Goal: Task Accomplishment & Management: Manage account settings

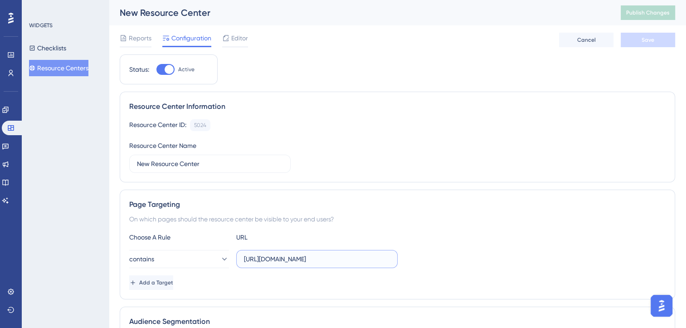
click at [348, 257] on input "[URL][DOMAIN_NAME]" at bounding box center [317, 259] width 146 height 10
drag, startPoint x: 348, startPoint y: 257, endPoint x: 254, endPoint y: 254, distance: 94.0
click at [254, 254] on input "[URL][DOMAIN_NAME]" at bounding box center [317, 259] width 146 height 10
click at [58, 54] on button "Checklists" at bounding box center [47, 48] width 37 height 16
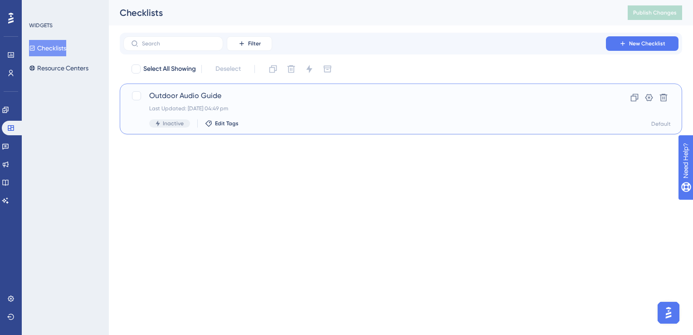
click at [244, 100] on span "Outdoor Audio Guide" at bounding box center [364, 95] width 431 height 11
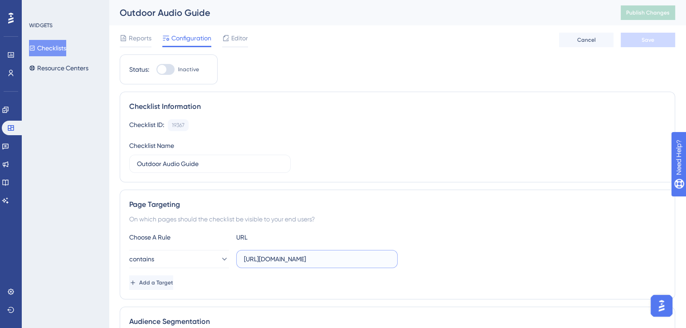
click at [245, 260] on input "[URL][DOMAIN_NAME]" at bounding box center [317, 259] width 146 height 10
drag, startPoint x: 243, startPoint y: 258, endPoint x: 329, endPoint y: 261, distance: 86.2
click at [329, 261] on label "[URL][DOMAIN_NAME]" at bounding box center [317, 259] width 162 height 18
click at [329, 261] on input "[URL][DOMAIN_NAME]" at bounding box center [317, 259] width 146 height 10
click at [237, 260] on label "[URL][DOMAIN_NAME]" at bounding box center [317, 259] width 162 height 18
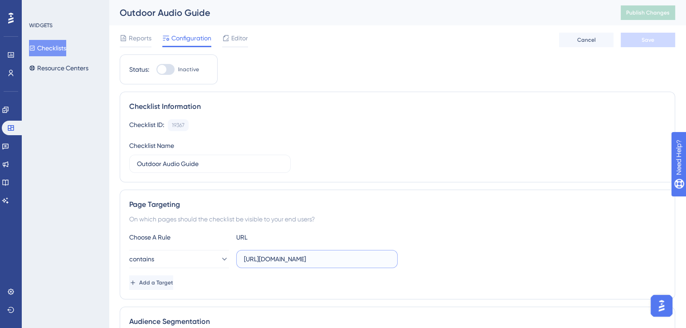
click at [244, 260] on input "[URL][DOMAIN_NAME]" at bounding box center [317, 259] width 146 height 10
click at [245, 260] on input "[URL][DOMAIN_NAME]" at bounding box center [317, 259] width 146 height 10
drag, startPoint x: 244, startPoint y: 258, endPoint x: 424, endPoint y: 259, distance: 180.1
click at [424, 259] on div "contains [URL][DOMAIN_NAME]" at bounding box center [397, 259] width 537 height 18
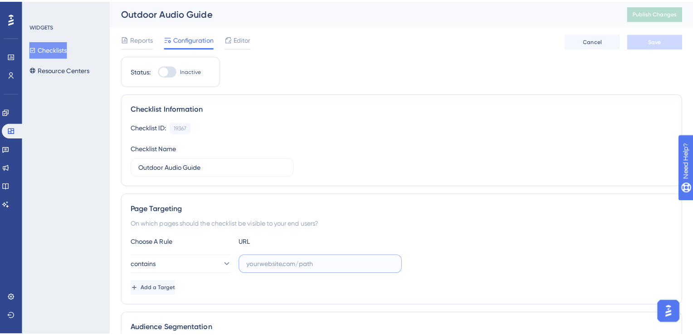
scroll to position [0, 0]
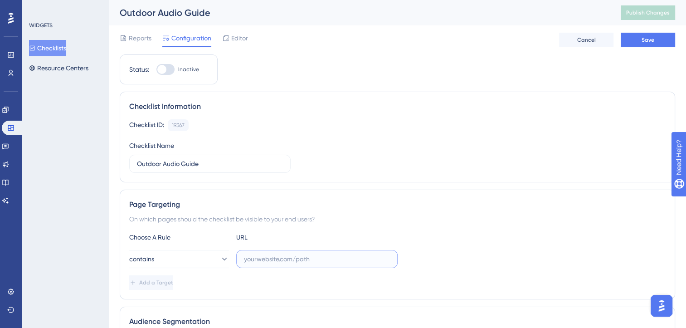
paste input "[URL][DOMAIN_NAME]"
type input "[URL][DOMAIN_NAME]"
click at [651, 47] on button "Save" at bounding box center [648, 40] width 54 height 15
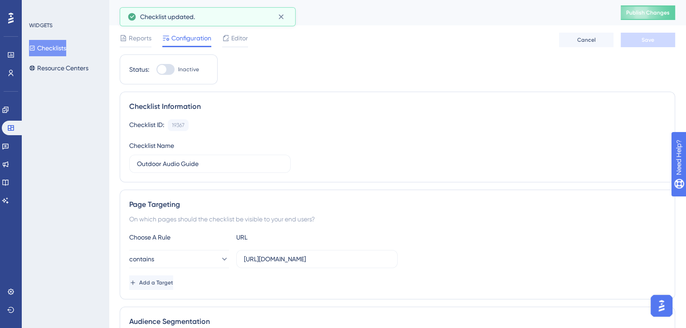
click at [163, 71] on div at bounding box center [161, 69] width 9 height 9
click at [157, 70] on input "Inactive" at bounding box center [156, 69] width 0 height 0
checkbox input "true"
click at [661, 12] on span "Publish Changes" at bounding box center [649, 12] width 44 height 7
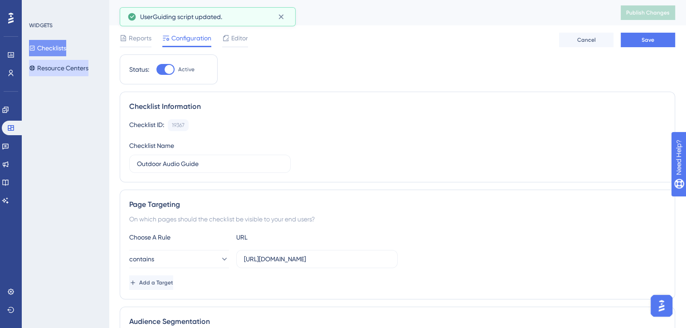
click at [52, 73] on button "Resource Centers" at bounding box center [58, 68] width 59 height 16
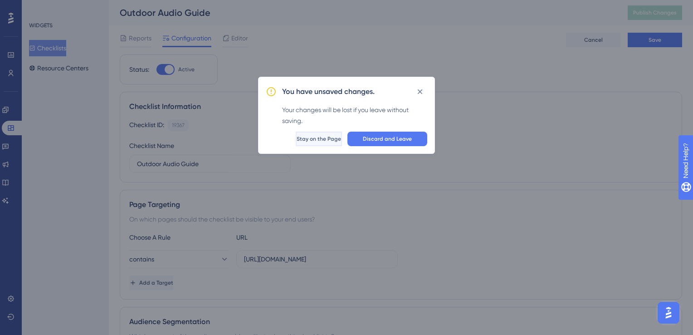
click at [312, 138] on span "Stay on the Page" at bounding box center [319, 138] width 44 height 7
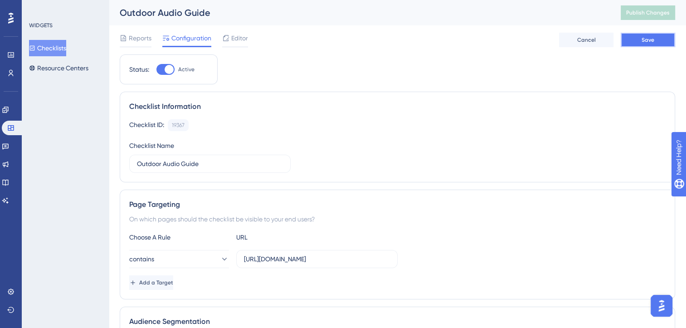
click at [640, 41] on button "Save" at bounding box center [648, 40] width 54 height 15
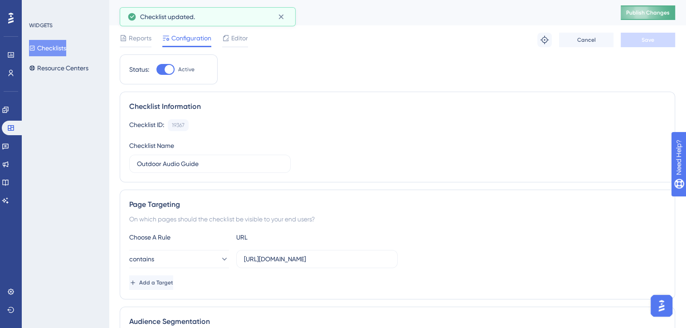
click at [659, 11] on span "Publish Changes" at bounding box center [649, 12] width 44 height 7
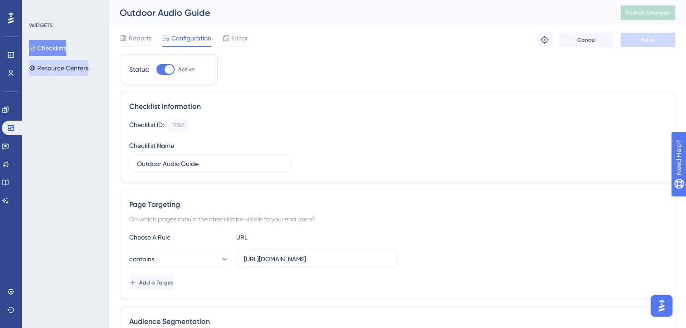
click at [83, 73] on button "Resource Centers" at bounding box center [58, 68] width 59 height 16
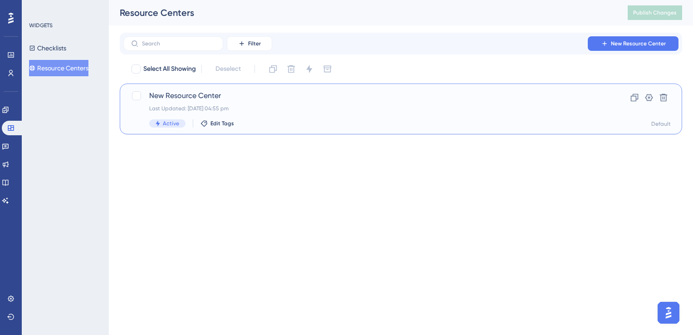
click at [275, 104] on div "New Resource Center Last Updated: [DATE] 04:55 pm Active Edit Tags" at bounding box center [364, 108] width 431 height 37
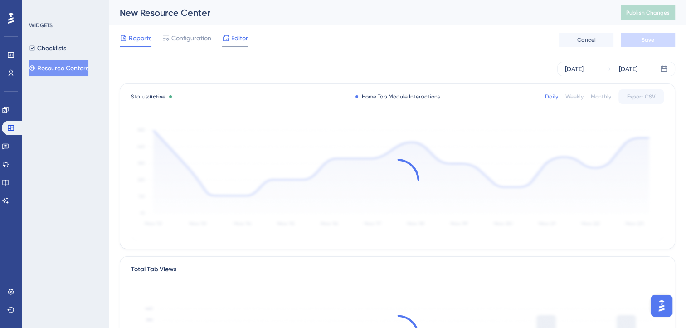
click at [231, 41] on span "Editor" at bounding box center [239, 38] width 17 height 11
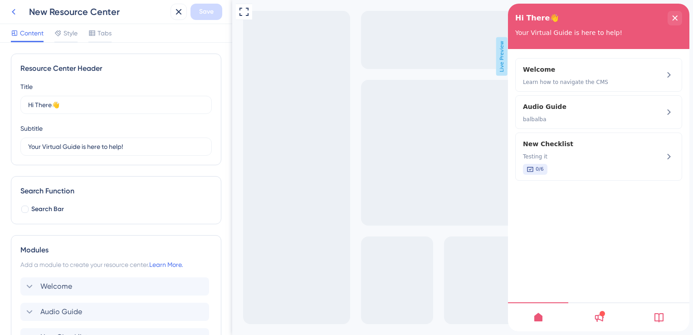
click at [15, 11] on icon at bounding box center [13, 11] width 11 height 11
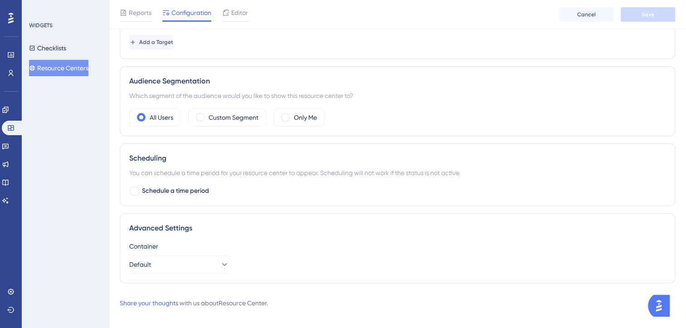
scroll to position [252, 0]
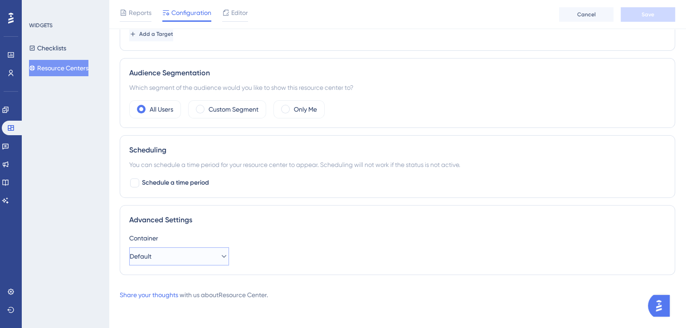
click at [200, 260] on button "Default" at bounding box center [179, 256] width 100 height 18
click at [241, 19] on div "Editor" at bounding box center [235, 14] width 26 height 15
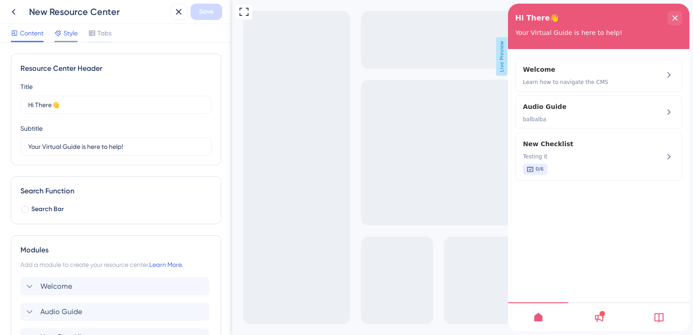
click at [67, 32] on span "Style" at bounding box center [71, 33] width 14 height 11
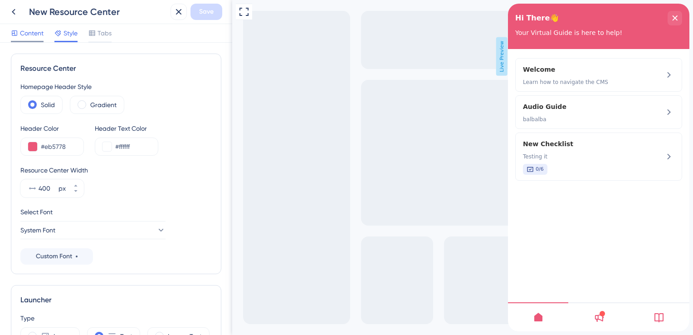
click at [17, 34] on icon at bounding box center [14, 33] width 5 height 5
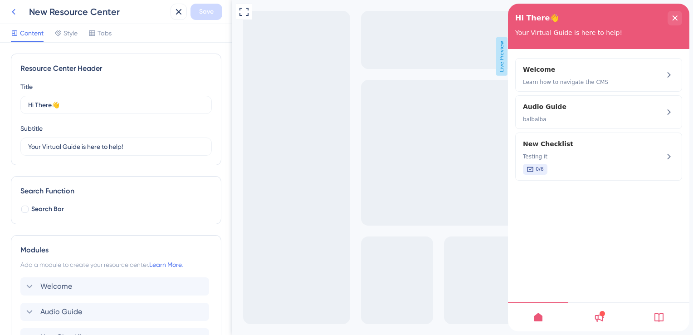
click at [20, 16] on button at bounding box center [13, 12] width 16 height 16
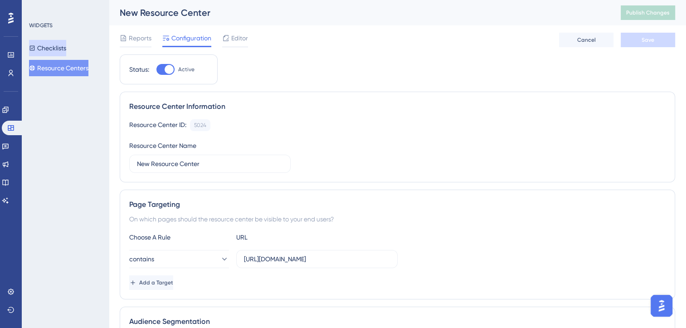
click at [66, 50] on button "Checklists" at bounding box center [47, 48] width 37 height 16
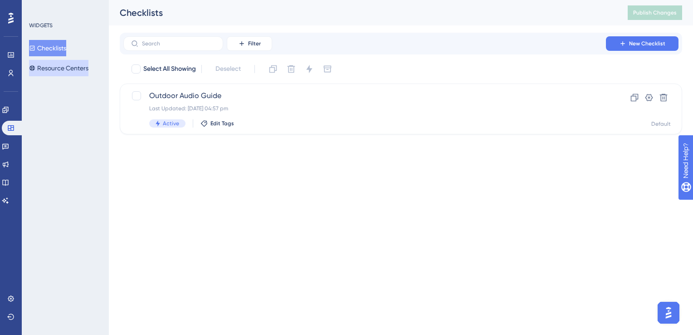
click at [79, 68] on button "Resource Centers" at bounding box center [58, 68] width 59 height 16
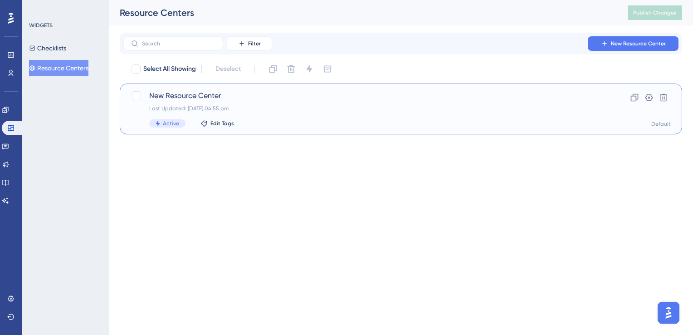
click at [245, 113] on div "New Resource Center Last Updated: [DATE] 04:55 pm Active Edit Tags" at bounding box center [364, 108] width 431 height 37
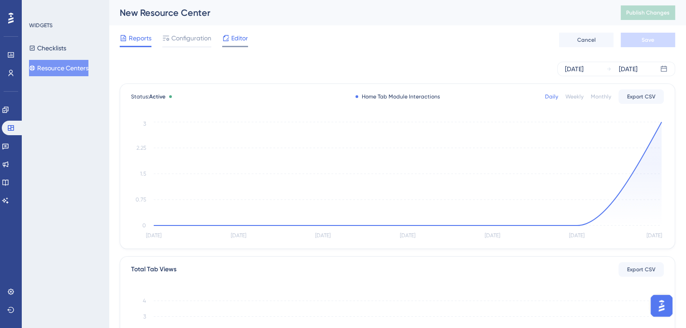
click at [242, 44] on div "Editor" at bounding box center [235, 40] width 26 height 15
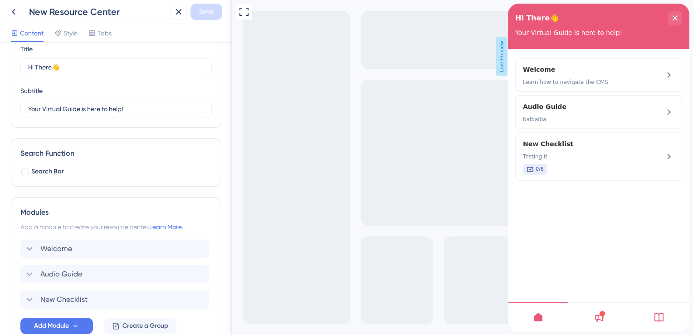
scroll to position [91, 0]
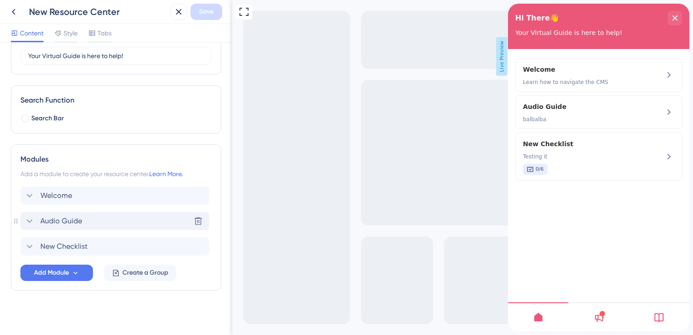
click at [91, 214] on div "Audio Guide Delete" at bounding box center [114, 221] width 189 height 18
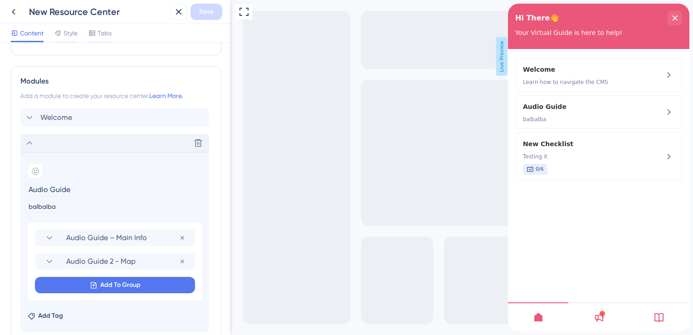
scroll to position [272, 0]
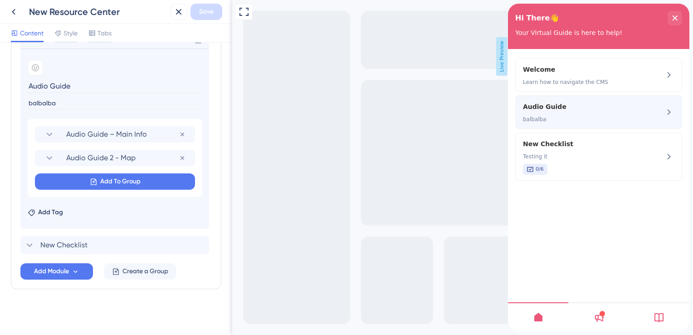
click at [584, 124] on div "Audio Guide balbalba" at bounding box center [598, 112] width 167 height 34
click at [656, 108] on div "Audio Guide balbalba" at bounding box center [598, 112] width 167 height 34
click at [108, 70] on div "Add emoji" at bounding box center [115, 67] width 174 height 15
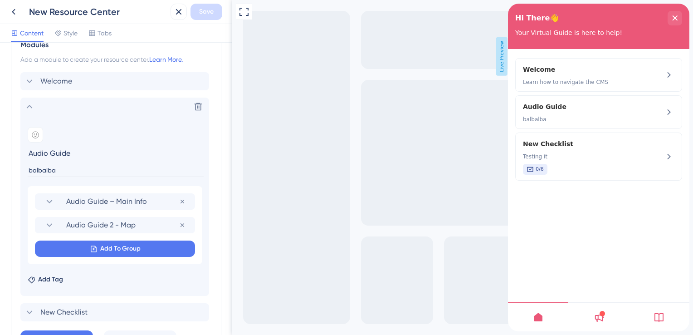
scroll to position [136, 0]
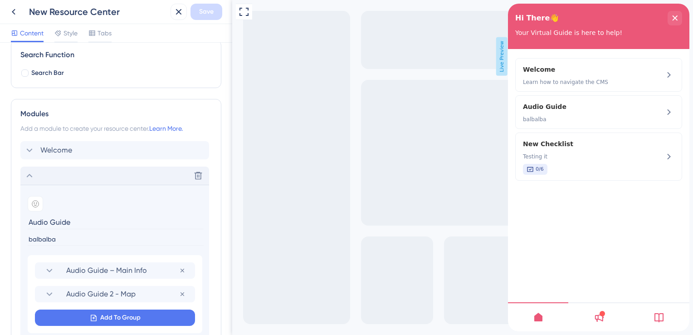
click at [24, 175] on div "Delete" at bounding box center [114, 176] width 189 height 18
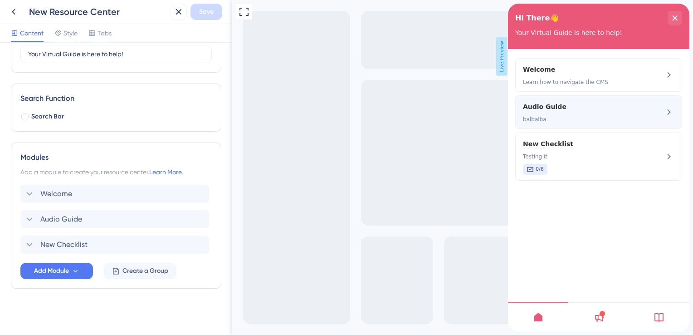
click at [605, 110] on span "Audio Guide" at bounding box center [576, 106] width 107 height 11
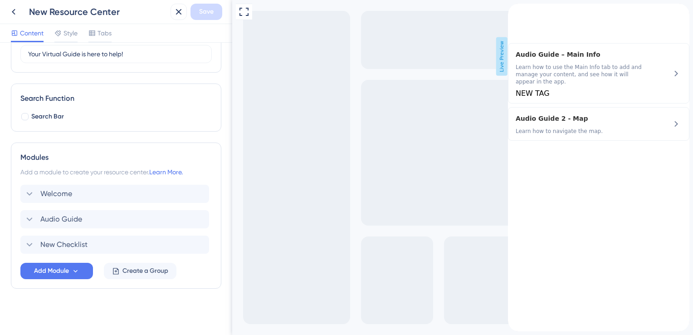
click at [523, 13] on div "back to header" at bounding box center [515, 8] width 15 height 9
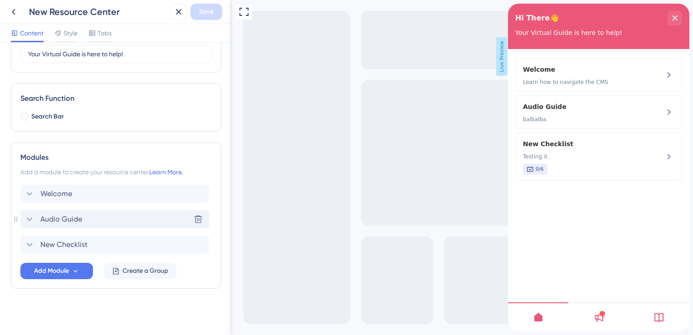
click at [90, 217] on div "Audio Guide Delete" at bounding box center [114, 219] width 189 height 18
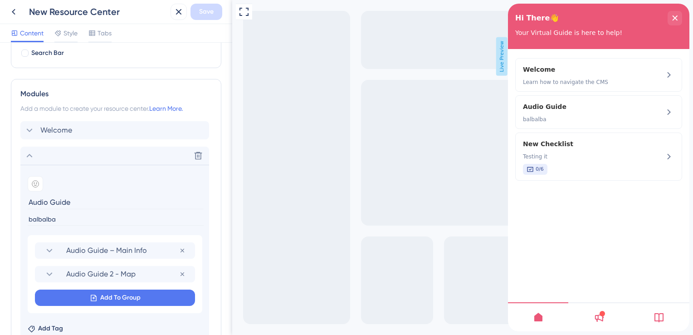
scroll to position [272, 0]
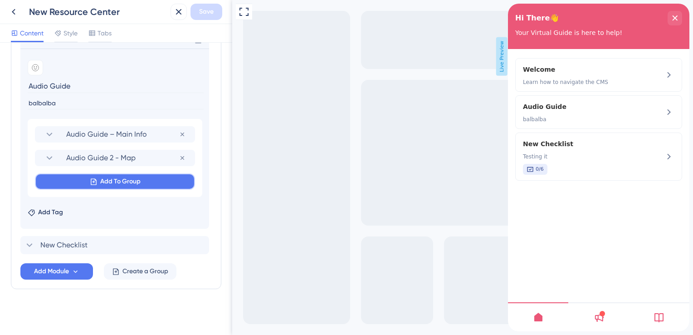
click at [158, 180] on button "Add To Group" at bounding box center [115, 181] width 160 height 16
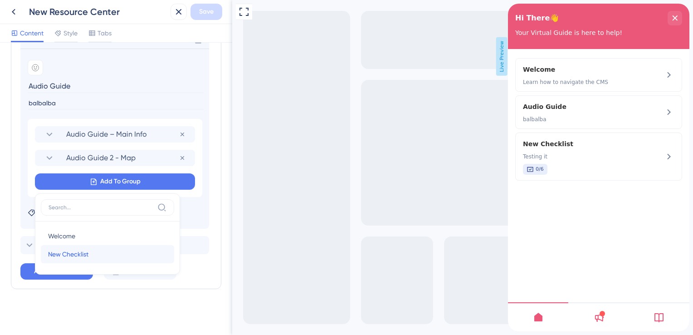
click at [74, 254] on span "New Checklist" at bounding box center [68, 254] width 40 height 11
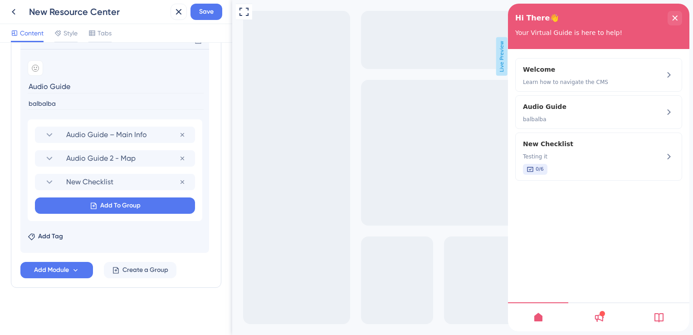
scroll to position [270, 0]
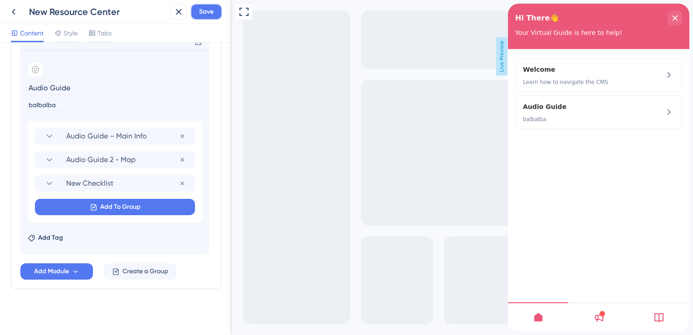
click at [211, 16] on span "Save" at bounding box center [206, 11] width 15 height 11
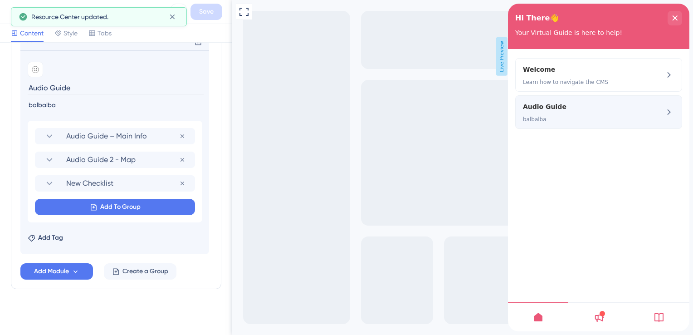
click at [574, 114] on div "Audio Guide balbalba" at bounding box center [583, 112] width 121 height 22
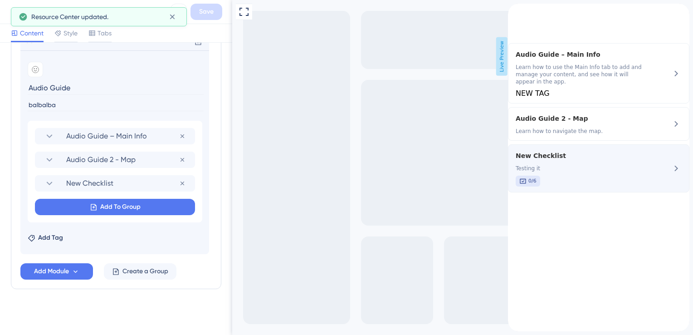
click at [564, 161] on span "New Checklist" at bounding box center [582, 155] width 133 height 11
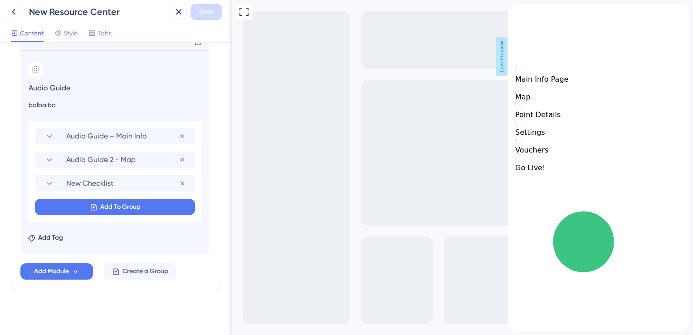
click at [515, 11] on icon "back to header" at bounding box center [511, 7] width 7 height 7
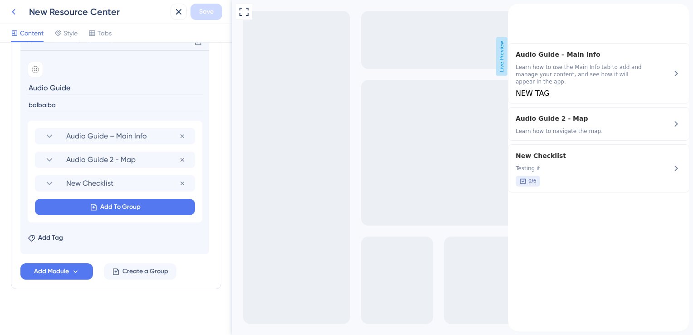
click at [15, 19] on button at bounding box center [13, 12] width 16 height 16
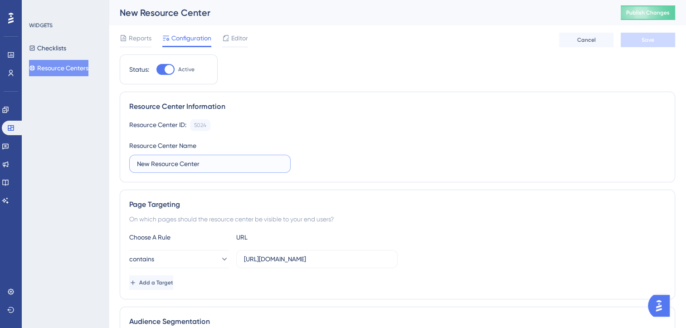
drag, startPoint x: 206, startPoint y: 167, endPoint x: 103, endPoint y: 165, distance: 103.9
click at [109, 165] on div "Performance Users Engagement Widgets Feedback Product Updates Knowledge Base AI…" at bounding box center [398, 281] width 578 height 563
type input "Need Help?"
click at [665, 43] on button "Save" at bounding box center [648, 40] width 54 height 15
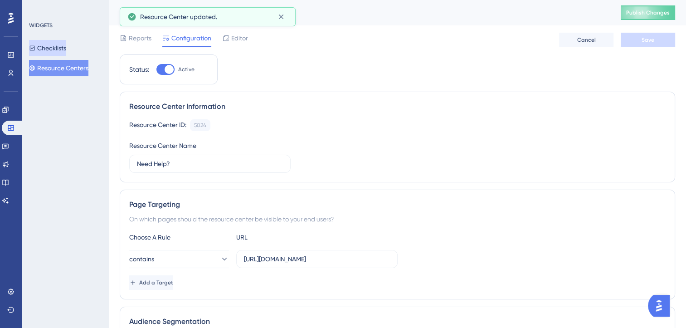
click at [66, 51] on button "Checklists" at bounding box center [47, 48] width 37 height 16
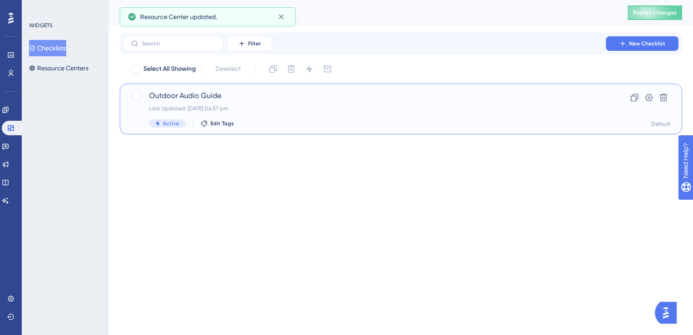
click at [228, 106] on div "Last Updated: [DATE] 04:57 pm" at bounding box center [364, 108] width 431 height 7
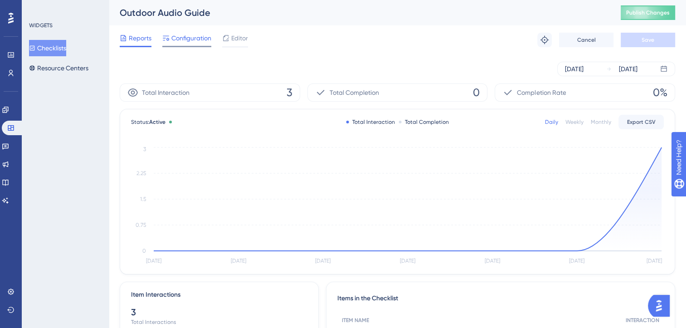
click at [174, 43] on span "Configuration" at bounding box center [191, 38] width 40 height 11
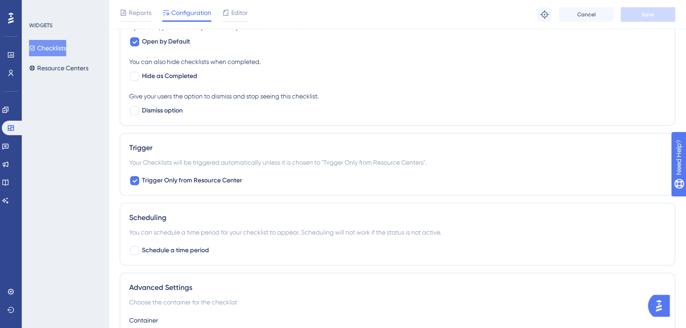
scroll to position [408, 0]
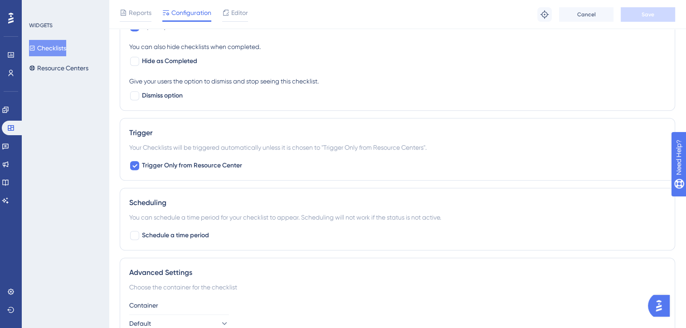
click at [129, 166] on div "Trigger Your Checklists will be triggered automatically unless it is chosen to …" at bounding box center [398, 149] width 556 height 63
click at [130, 167] on div at bounding box center [134, 165] width 9 height 9
checkbox input "false"
click at [639, 22] on div "Reports Configuration Editor Troubleshoot Cancel Save" at bounding box center [398, 14] width 578 height 29
click at [639, 19] on button "Save" at bounding box center [648, 14] width 54 height 15
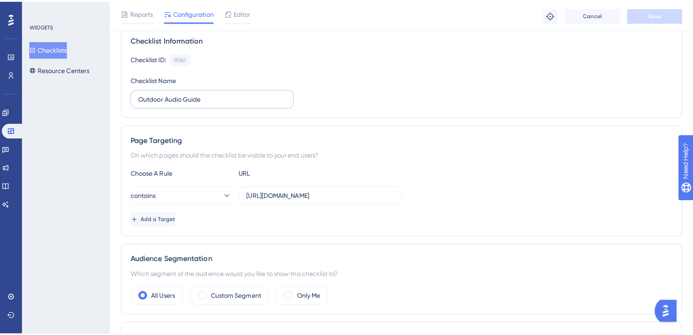
scroll to position [91, 0]
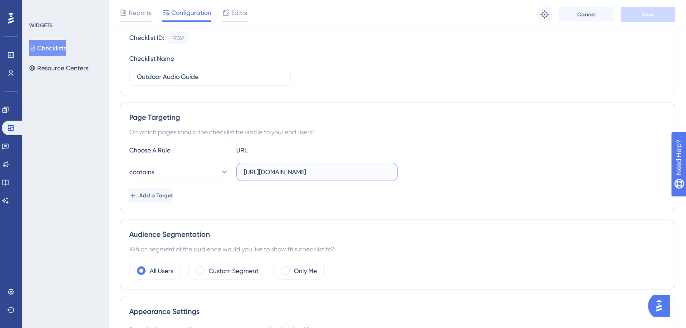
click at [358, 167] on input "[URL][DOMAIN_NAME]" at bounding box center [317, 172] width 146 height 10
paste input "=outdoor_tour"
type input "[URL][DOMAIN_NAME]"
click at [598, 16] on button "Cancel" at bounding box center [586, 14] width 54 height 15
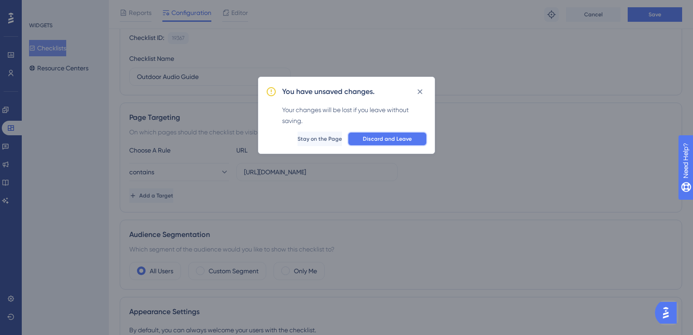
click at [410, 143] on button "Discard and Leave" at bounding box center [388, 139] width 80 height 15
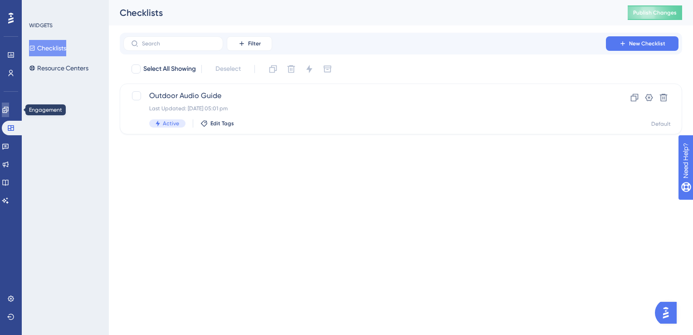
click at [8, 107] on icon at bounding box center [5, 110] width 6 height 6
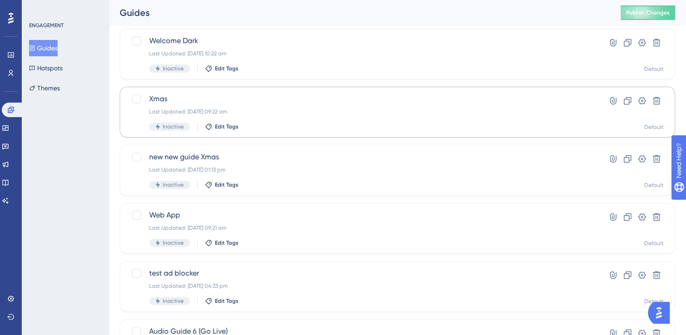
scroll to position [363, 0]
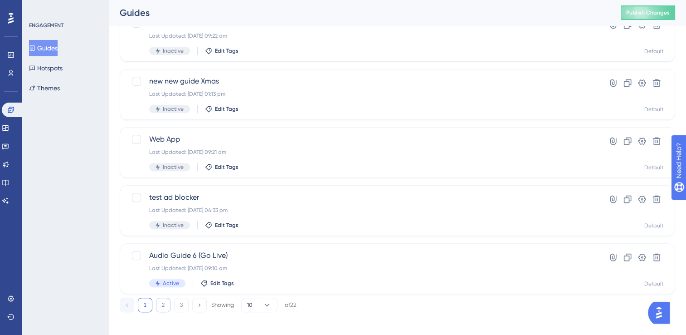
click at [170, 308] on button "2" at bounding box center [163, 305] width 15 height 15
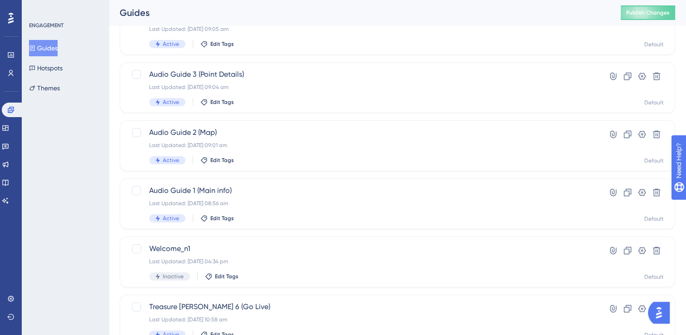
scroll to position [136, 0]
click at [225, 209] on div "Audio Guide 1 (Main info) Last Updated: [DATE] 08:56 am Active Edit Tags" at bounding box center [361, 204] width 424 height 37
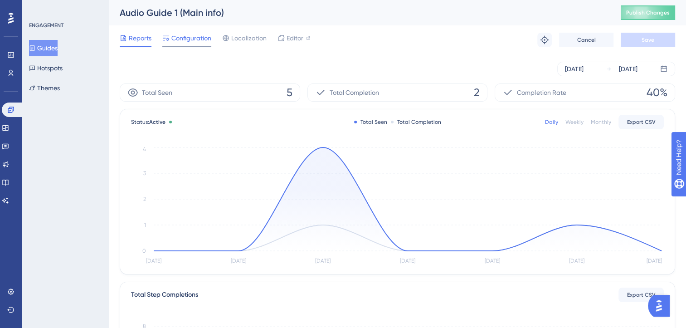
click at [191, 42] on span "Configuration" at bounding box center [191, 38] width 40 height 11
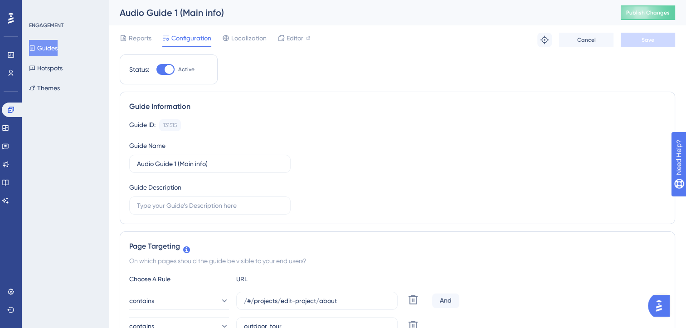
scroll to position [136, 0]
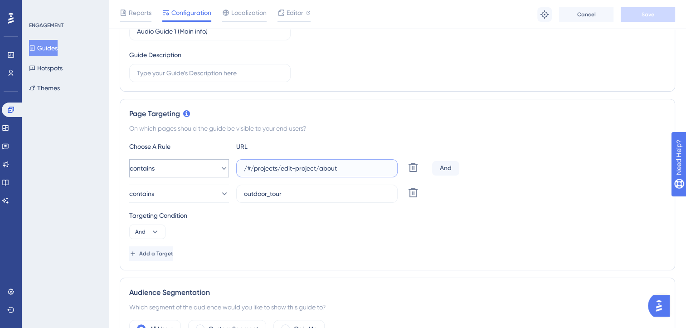
drag, startPoint x: 340, startPoint y: 170, endPoint x: 225, endPoint y: 171, distance: 115.2
click at [225, 171] on div "contains /#/projects/edit-project/about Delete" at bounding box center [278, 168] width 299 height 18
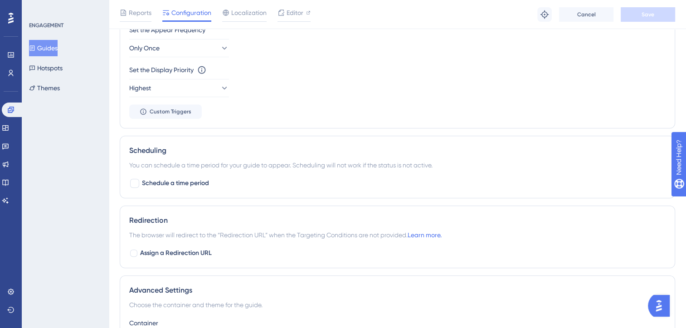
scroll to position [544, 0]
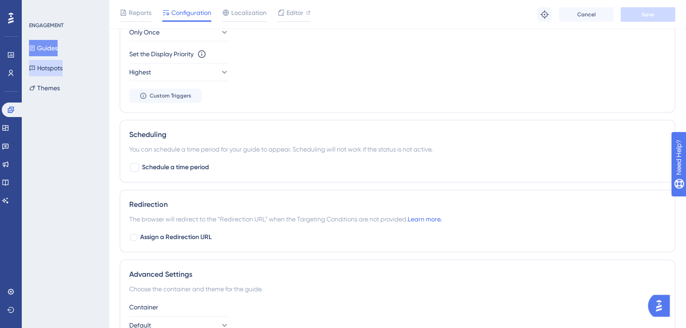
click at [62, 69] on button "Hotspots" at bounding box center [46, 68] width 34 height 16
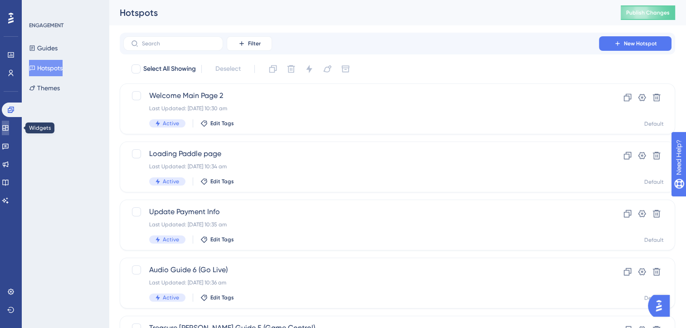
click at [9, 128] on icon at bounding box center [5, 127] width 7 height 7
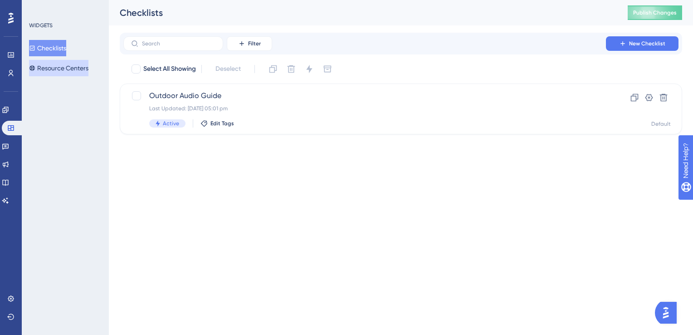
click at [64, 70] on button "Resource Centers" at bounding box center [58, 68] width 59 height 16
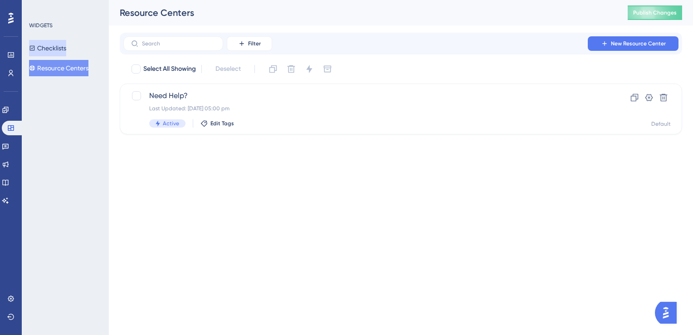
click at [60, 44] on button "Checklists" at bounding box center [47, 48] width 37 height 16
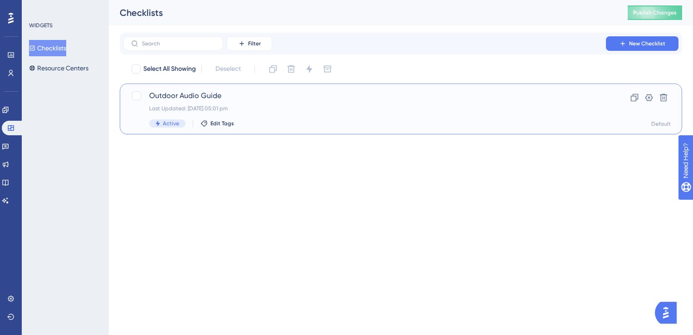
click at [230, 88] on div "Outdoor Audio Guide Last Updated: [DATE] 05:01 pm Active Edit Tags Clone Settin…" at bounding box center [401, 108] width 563 height 51
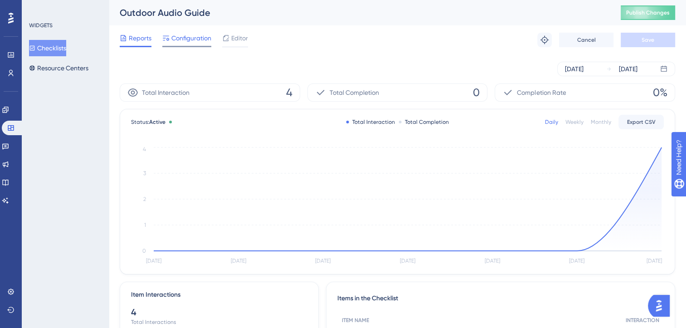
click at [196, 37] on span "Configuration" at bounding box center [191, 38] width 40 height 11
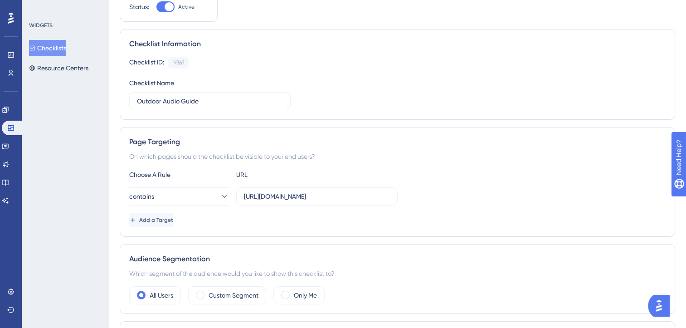
scroll to position [136, 0]
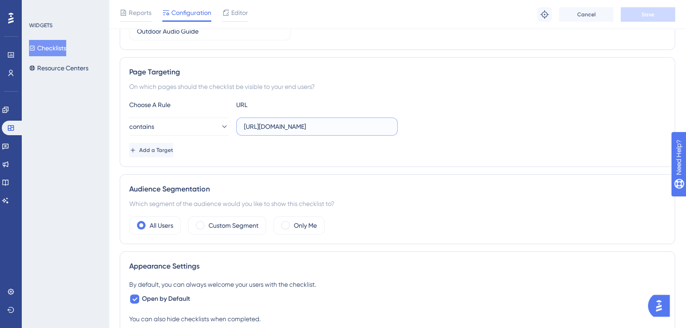
drag, startPoint x: 349, startPoint y: 126, endPoint x: 236, endPoint y: 126, distance: 113.0
click at [236, 126] on div "contains [URL][DOMAIN_NAME]" at bounding box center [263, 127] width 269 height 18
paste input "/#/projects/edit-project/about"
type input "/#/projects/edit-project/about"
click at [239, 156] on div "Add a Target" at bounding box center [397, 150] width 537 height 15
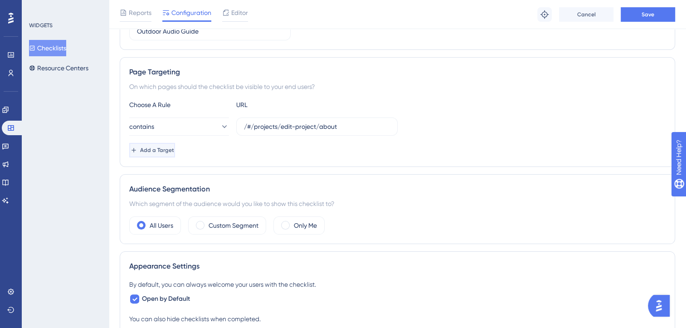
click at [175, 153] on button "Add a Target" at bounding box center [152, 150] width 46 height 15
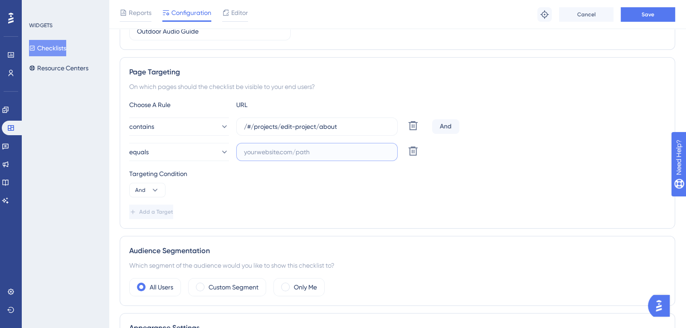
click at [298, 154] on input "text" at bounding box center [317, 152] width 146 height 10
paste input "outdoor_tour"
type input "outdoor_tour"
click at [206, 152] on button "equals" at bounding box center [179, 152] width 100 height 18
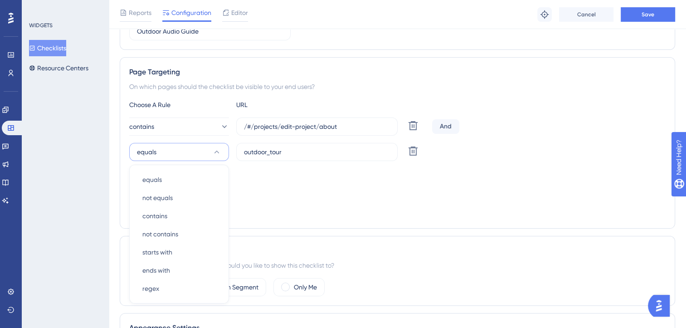
scroll to position [205, 0]
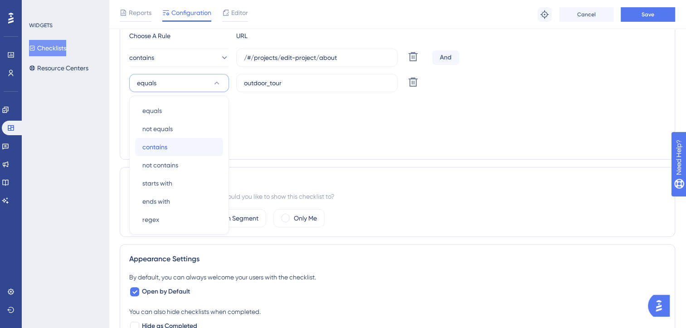
click at [184, 148] on div "contains contains" at bounding box center [178, 147] width 73 height 18
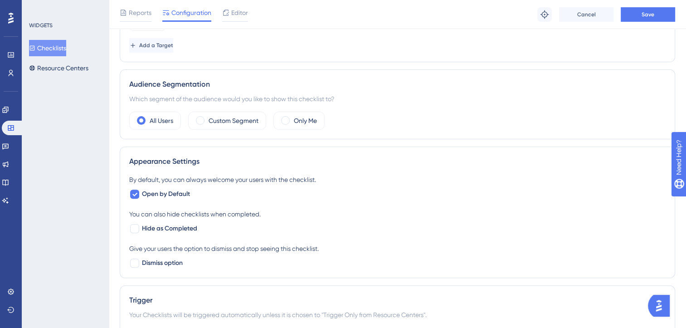
scroll to position [296, 0]
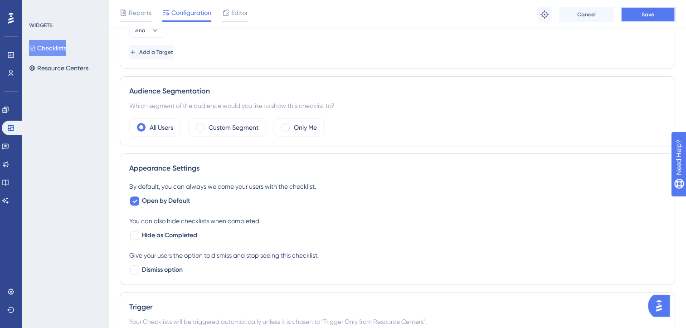
click at [636, 12] on button "Save" at bounding box center [648, 14] width 54 height 15
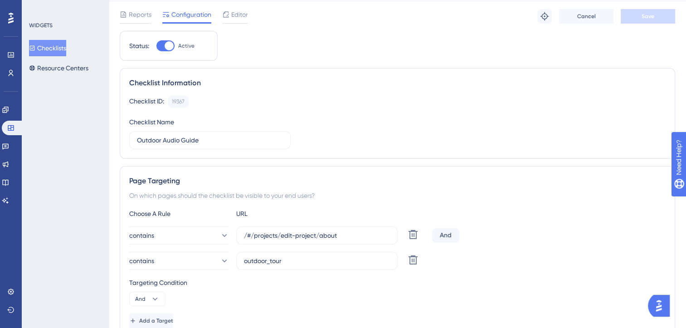
scroll to position [0, 0]
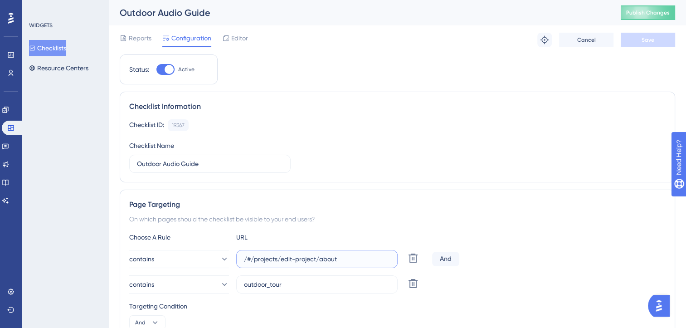
drag, startPoint x: 348, startPoint y: 258, endPoint x: 281, endPoint y: 258, distance: 66.2
click at [281, 258] on input "/#/projects/edit-project/about" at bounding box center [317, 259] width 146 height 10
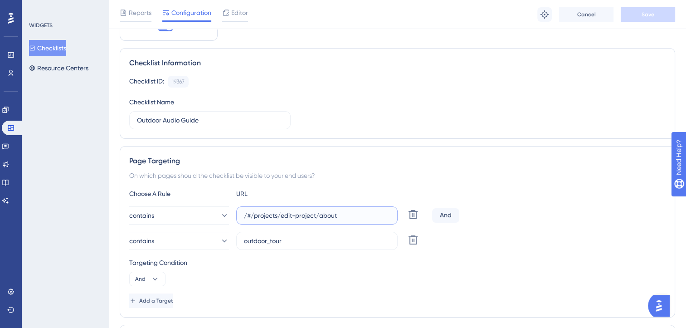
scroll to position [91, 0]
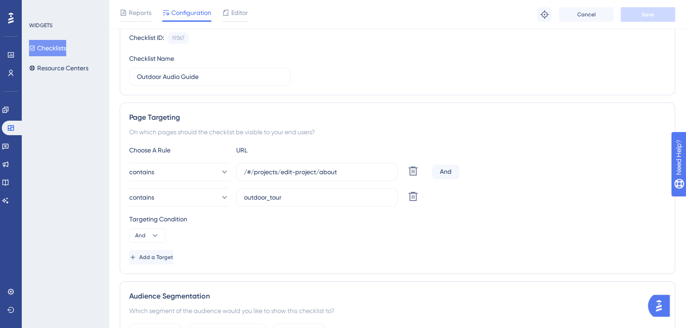
click at [310, 214] on div "Targeting Condition" at bounding box center [397, 219] width 537 height 11
drag, startPoint x: 343, startPoint y: 169, endPoint x: 319, endPoint y: 171, distance: 23.7
click at [319, 171] on input "/#/projects/edit-project/about" at bounding box center [317, 172] width 146 height 10
type input "/#/projects/edit-project/"
click at [647, 15] on span "Save" at bounding box center [648, 14] width 13 height 7
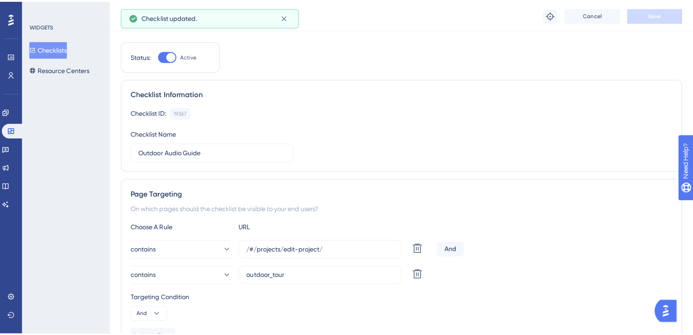
scroll to position [0, 0]
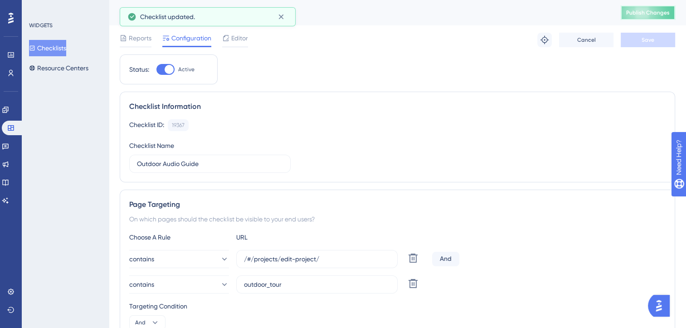
click at [645, 12] on span "Publish Changes" at bounding box center [649, 12] width 44 height 7
click at [67, 74] on button "Resource Centers" at bounding box center [58, 68] width 59 height 16
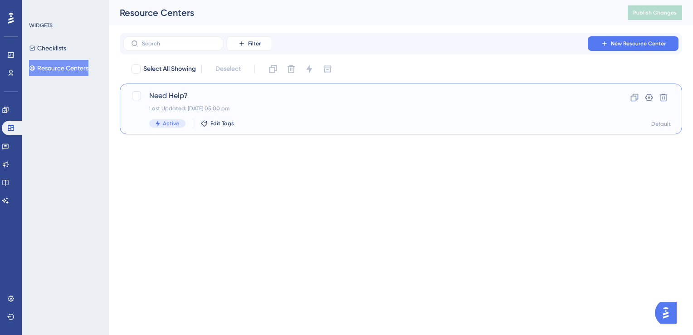
click at [233, 88] on div "Need Help? Last Updated: [DATE] 05:00 pm Active Edit Tags Clone Settings Delete…" at bounding box center [401, 108] width 563 height 51
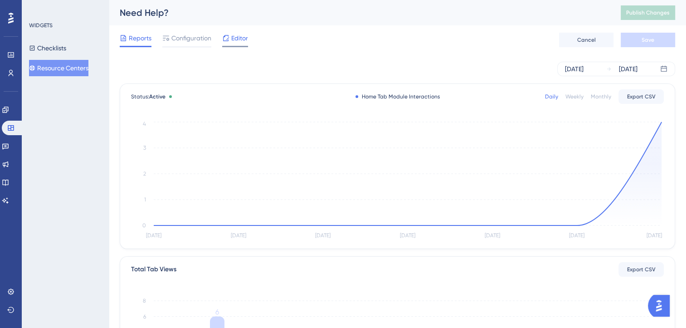
click at [232, 39] on span "Editor" at bounding box center [239, 38] width 17 height 11
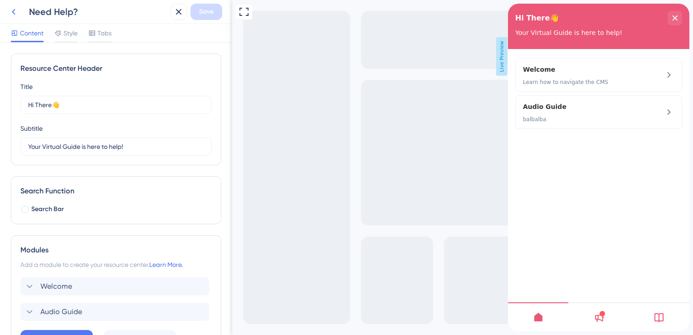
click at [15, 14] on icon at bounding box center [14, 12] width 4 height 6
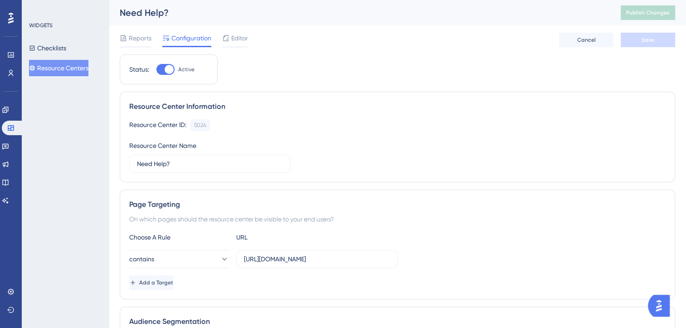
click at [58, 38] on div "WIDGETS Checklists Resource Centers" at bounding box center [65, 49] width 73 height 54
click at [59, 45] on button "Checklists" at bounding box center [47, 48] width 37 height 16
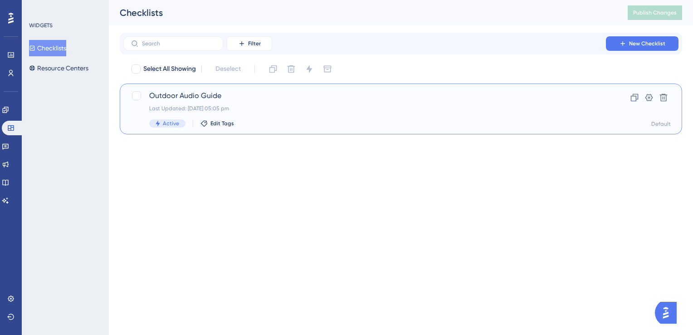
click at [275, 105] on div "Last Updated: [DATE] 05:05 pm" at bounding box center [364, 108] width 431 height 7
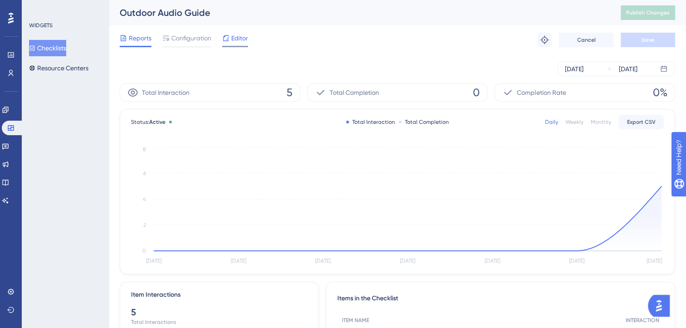
click at [236, 41] on span "Editor" at bounding box center [239, 38] width 17 height 11
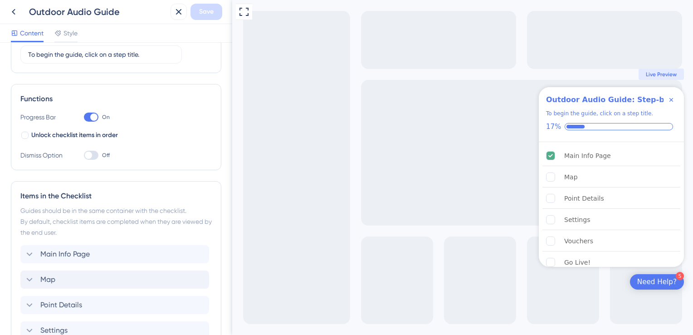
scroll to position [91, 0]
click at [65, 37] on span "Style" at bounding box center [71, 33] width 14 height 11
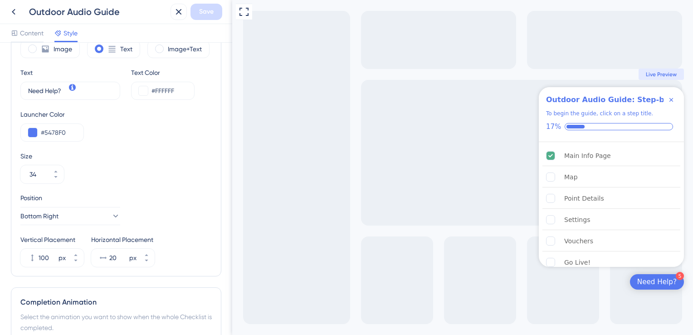
scroll to position [272, 0]
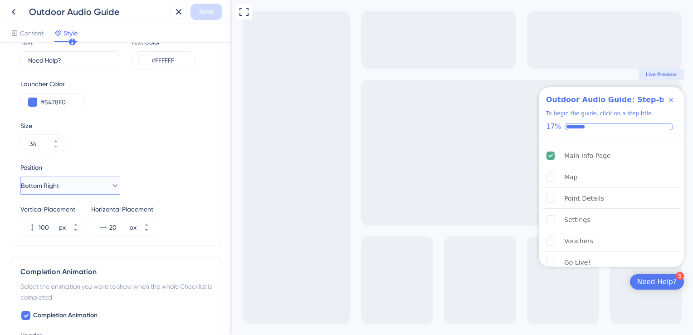
click at [85, 187] on button "Bottom Right" at bounding box center [70, 185] width 100 height 18
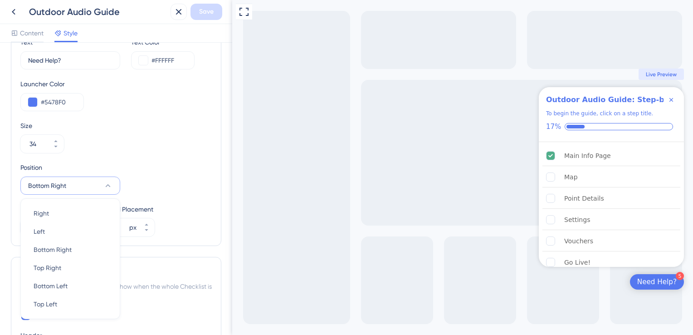
scroll to position [387, 0]
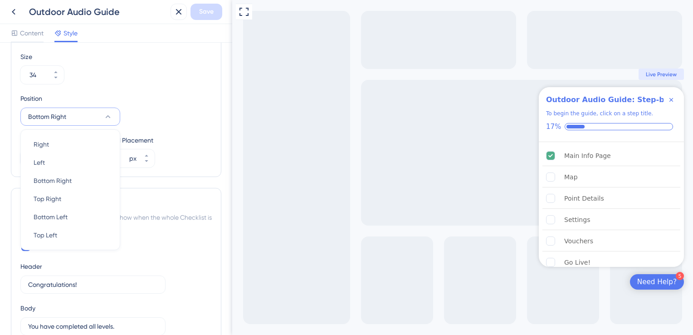
click at [60, 124] on button "Bottom Right" at bounding box center [70, 117] width 100 height 18
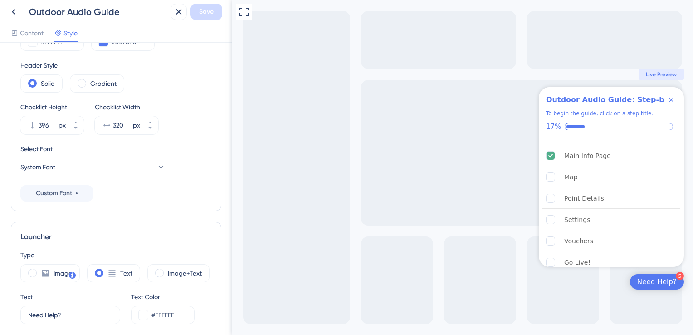
scroll to position [136, 0]
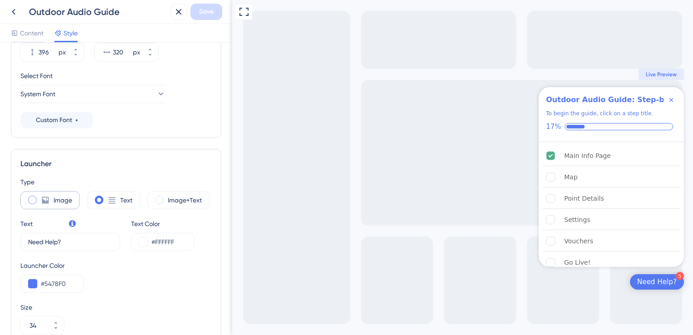
click at [37, 197] on div "Image" at bounding box center [49, 200] width 59 height 18
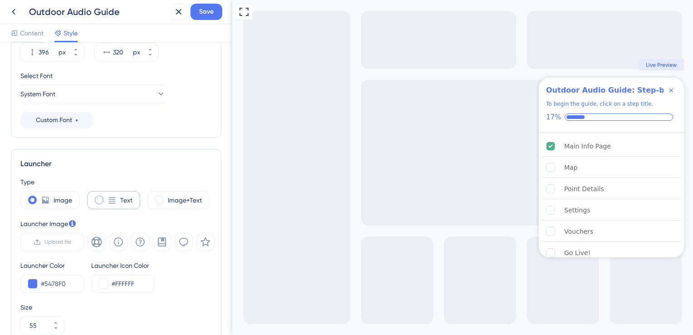
click at [114, 197] on icon at bounding box center [112, 200] width 7 height 6
type input "34"
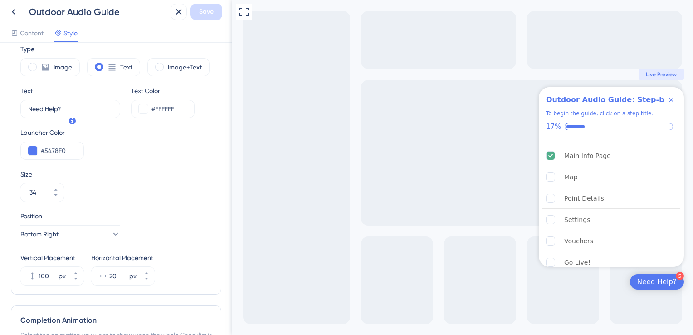
scroll to position [272, 0]
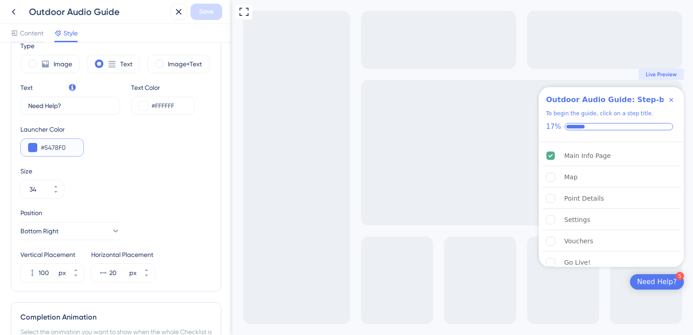
click at [66, 150] on input "#5478F0" at bounding box center [58, 147] width 35 height 11
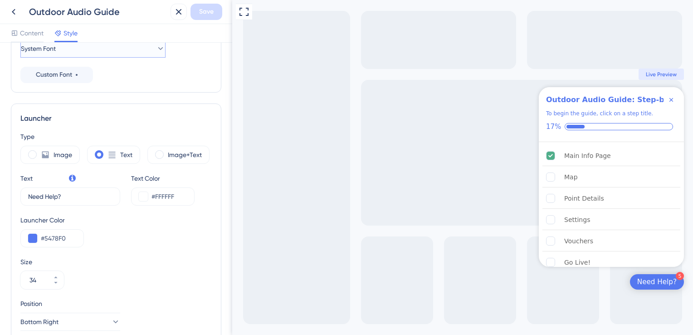
click at [26, 45] on button "System Font" at bounding box center [92, 48] width 145 height 18
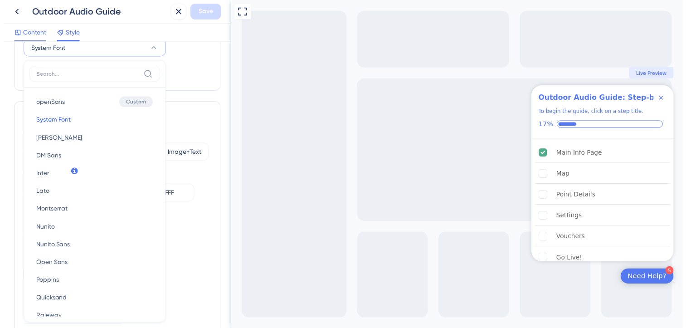
scroll to position [185, 0]
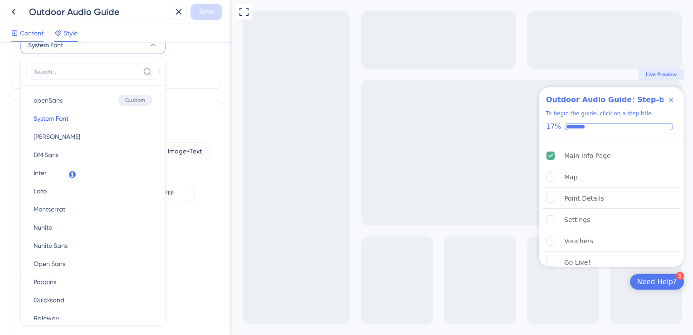
click at [28, 39] on div "Content" at bounding box center [27, 35] width 33 height 15
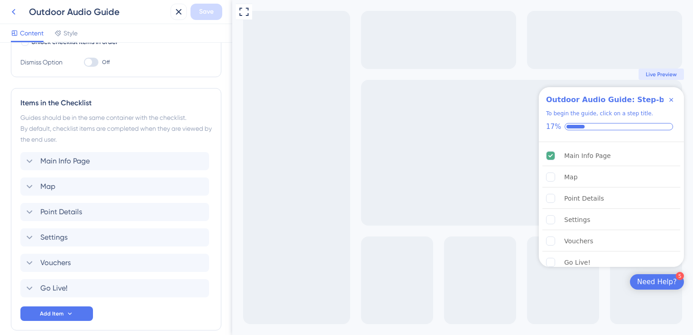
click at [21, 13] on button at bounding box center [13, 12] width 16 height 16
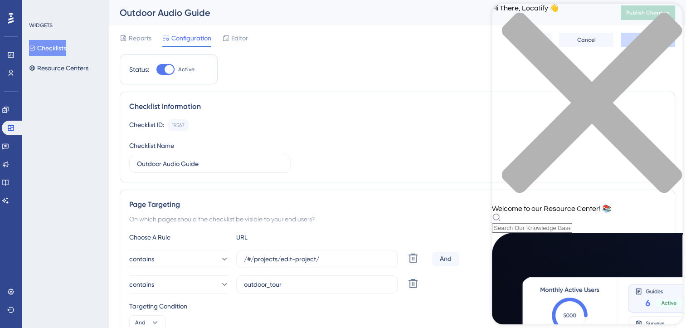
scroll to position [91, 0]
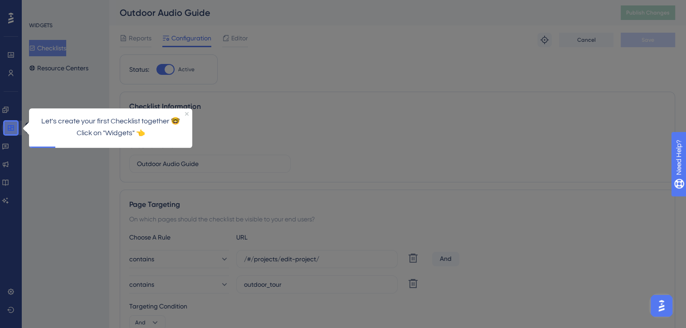
click at [10, 132] on link at bounding box center [13, 128] width 22 height 15
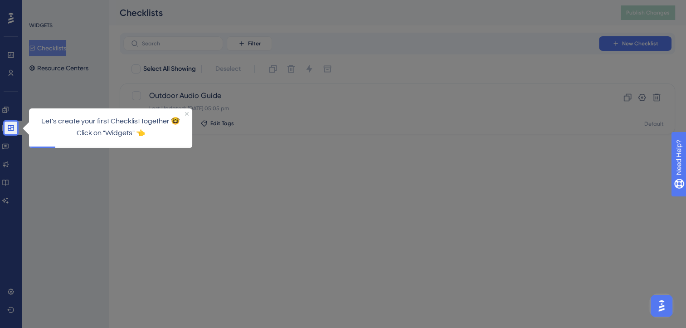
click at [187, 115] on div "Let's create your first Checklist together 🤓 Click on "Widgets" 👈" at bounding box center [110, 127] width 163 height 38
click at [187, 114] on icon "Close Preview" at bounding box center [187, 114] width 4 height 4
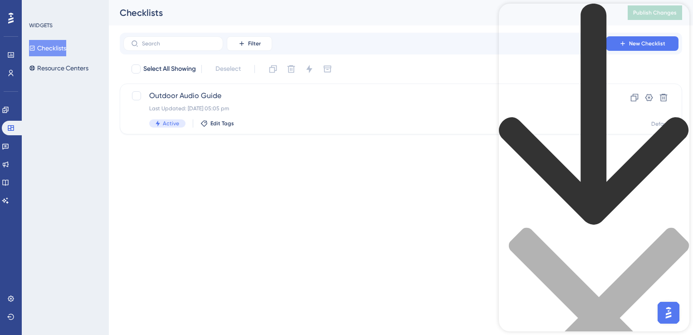
click at [510, 21] on icon "back to header" at bounding box center [594, 115] width 191 height 222
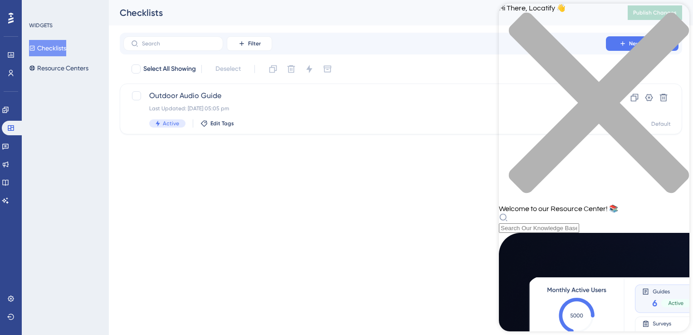
scroll to position [136, 0]
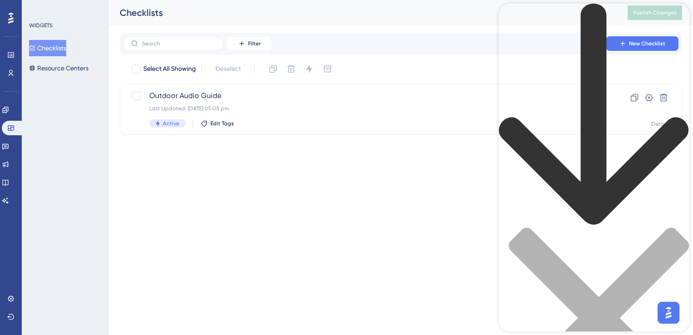
scroll to position [7, 0]
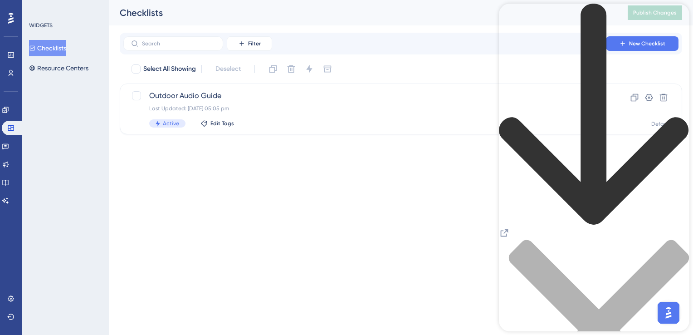
scroll to position [0, 0]
click at [510, 21] on icon "back to header" at bounding box center [594, 115] width 191 height 222
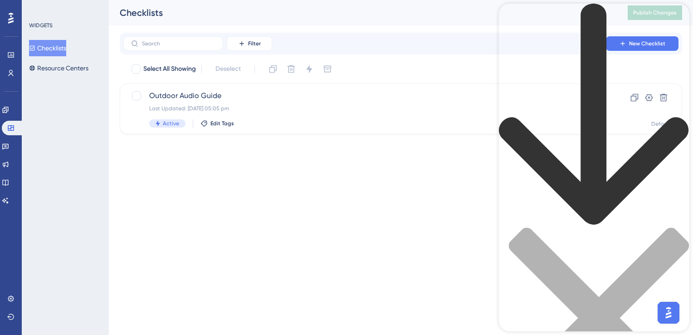
click at [514, 21] on icon "back to header" at bounding box center [594, 115] width 191 height 222
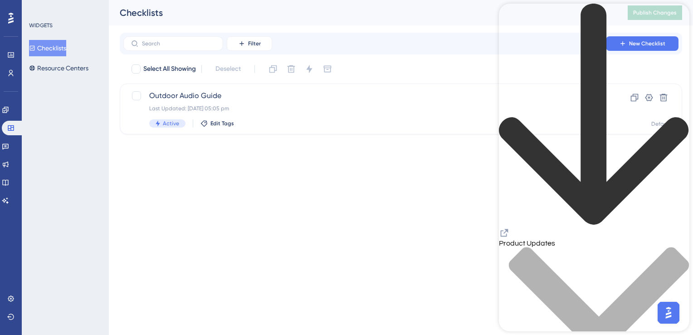
click at [511, 15] on icon "back to header" at bounding box center [594, 115] width 191 height 222
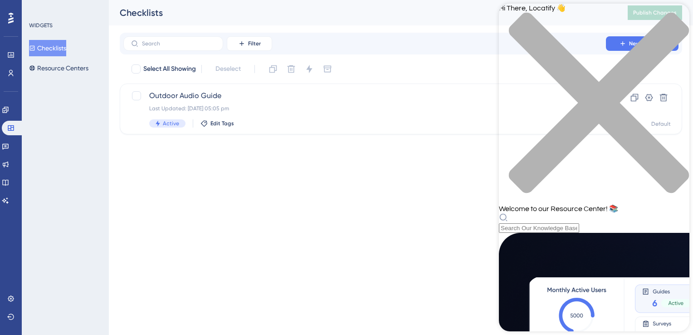
click at [206, 102] on div "Outdoor Audio Guide Last Updated: [DATE] 05:05 pm Active Edit Tags" at bounding box center [364, 108] width 431 height 37
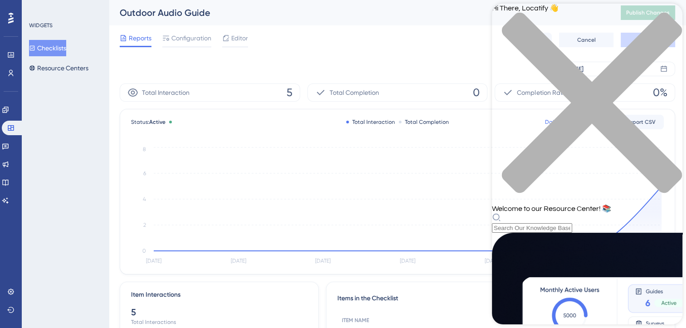
click at [671, 19] on div "close resource center" at bounding box center [587, 108] width 191 height 192
